Goal: Information Seeking & Learning: Get advice/opinions

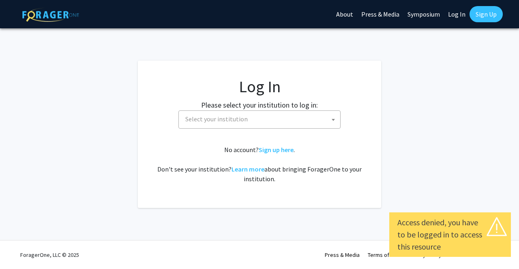
select select
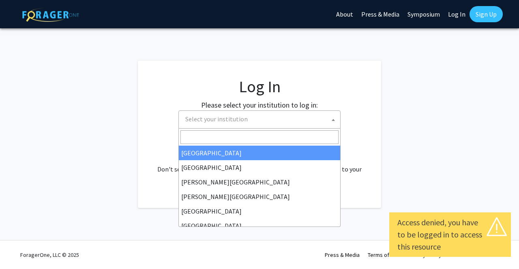
click at [306, 120] on span "Select your institution" at bounding box center [261, 119] width 158 height 17
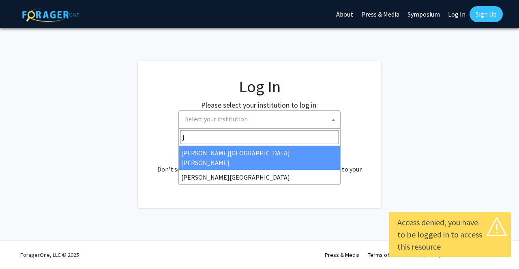
type input "je"
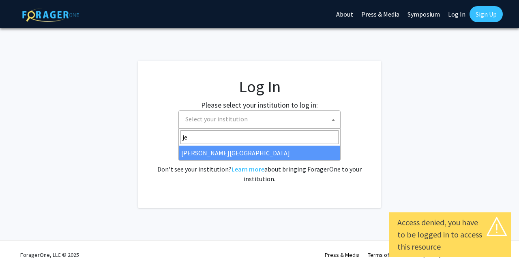
select select "24"
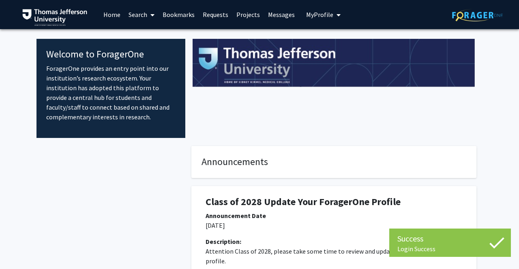
click at [312, 15] on span "My Profile" at bounding box center [319, 15] width 27 height 8
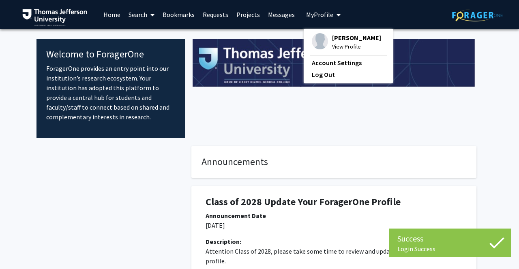
click at [345, 51] on span "View Profile" at bounding box center [356, 46] width 49 height 9
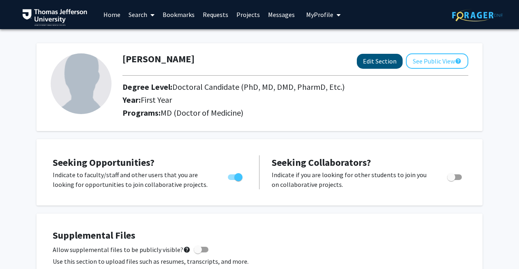
click at [391, 64] on button "Edit Section" at bounding box center [379, 61] width 46 height 15
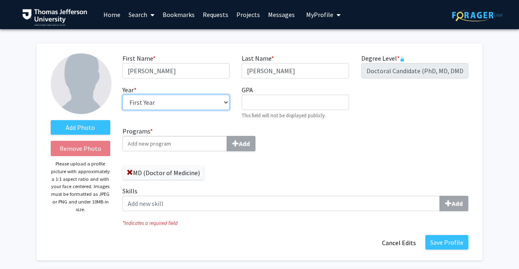
select select "second_year"
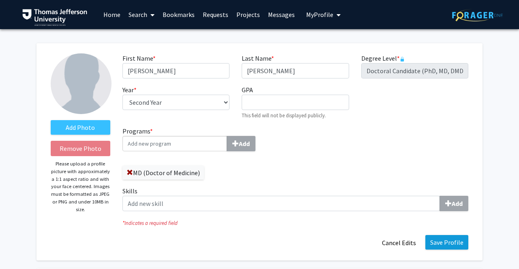
click at [446, 248] on button "Save Profile" at bounding box center [446, 242] width 43 height 15
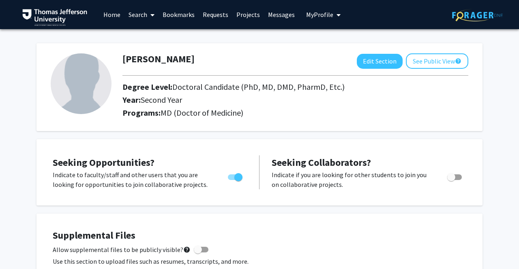
click at [248, 14] on link "Projects" at bounding box center [248, 14] width 32 height 28
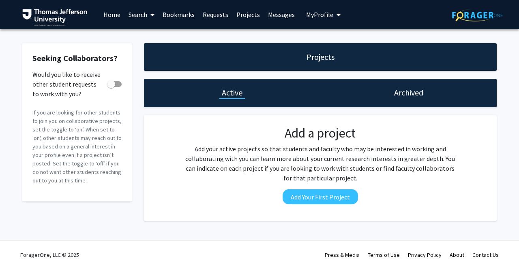
click at [141, 15] on link "Search" at bounding box center [141, 14] width 34 height 28
click at [147, 35] on span "Faculty/Staff" at bounding box center [154, 37] width 60 height 16
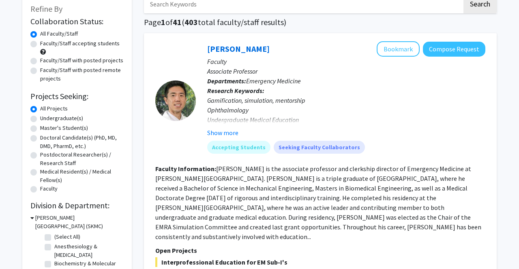
scroll to position [39, 0]
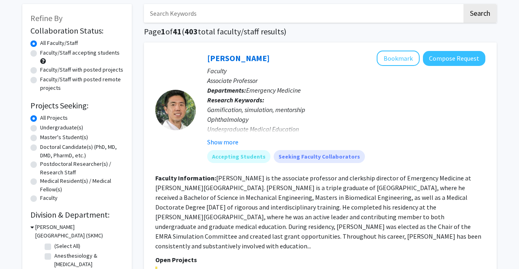
click at [109, 53] on label "Faculty/Staff accepting students" at bounding box center [79, 53] width 79 height 9
click at [45, 53] on input "Faculty/Staff accepting students" at bounding box center [42, 51] width 5 height 5
radio input "true"
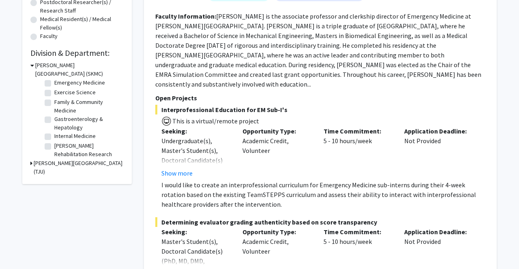
scroll to position [44, 0]
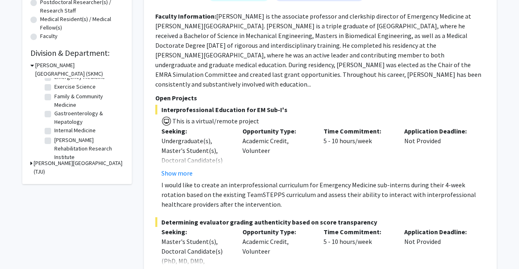
click at [88, 117] on label "Gastroenterology & Hepatology" at bounding box center [87, 117] width 67 height 17
click at [60, 115] on input "Gastroenterology & Hepatology" at bounding box center [56, 111] width 5 height 5
checkbox input "true"
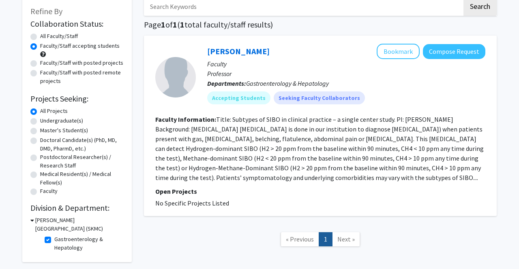
scroll to position [48, 0]
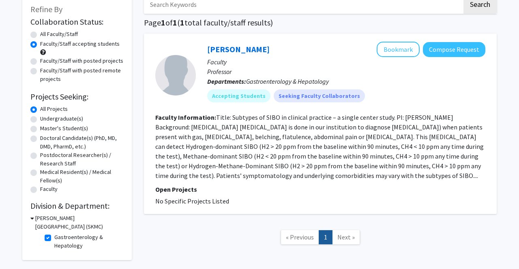
click at [184, 177] on fg-read-more "Title: Subtypes of SIBO in clinical practice – a single center study. PI: [PERS…" at bounding box center [319, 146] width 328 height 66
click at [224, 52] on link "[PERSON_NAME]" at bounding box center [238, 49] width 62 height 10
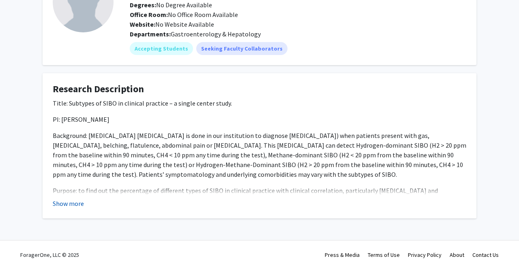
scroll to position [75, 0]
click at [66, 201] on button "Show more" at bounding box center [68, 204] width 31 height 10
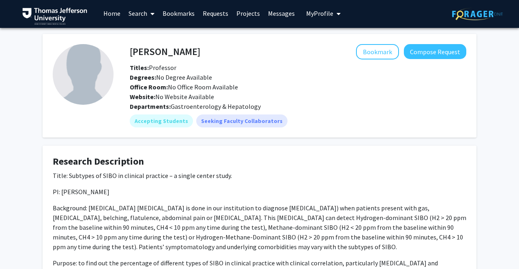
scroll to position [2, 0]
